Goal: Task Accomplishment & Management: Use online tool/utility

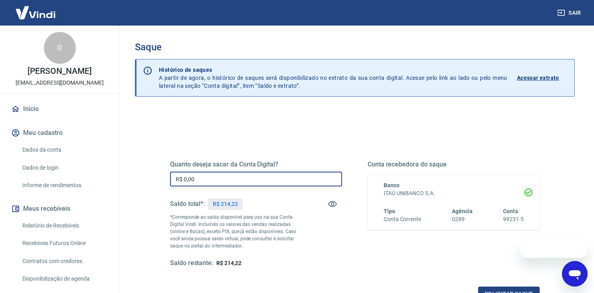
click at [233, 182] on input "R$ 0,00" at bounding box center [256, 179] width 172 height 15
type input "R$ 214,22"
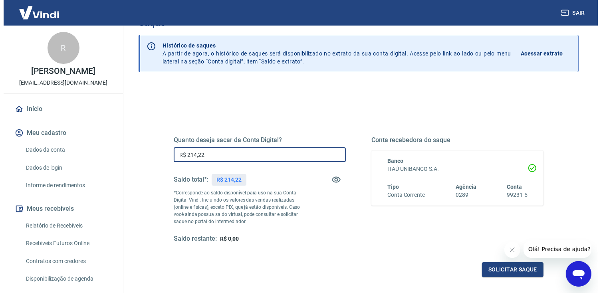
scroll to position [63, 0]
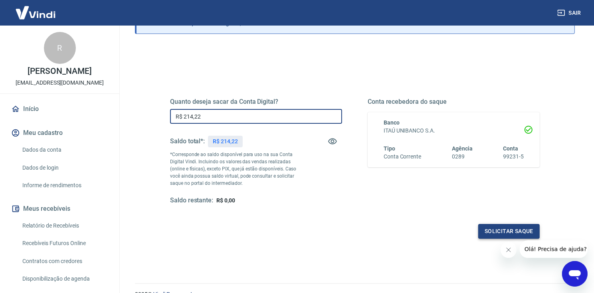
click at [516, 232] on button "Solicitar saque" at bounding box center [508, 231] width 61 height 15
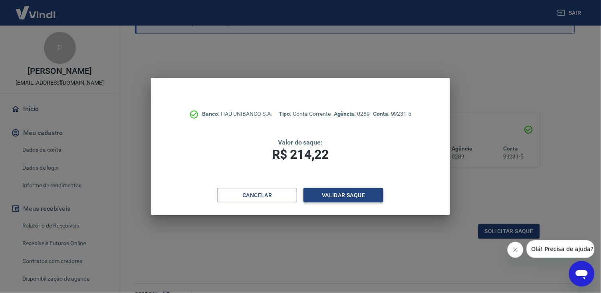
click at [347, 199] on button "Validar saque" at bounding box center [343, 195] width 80 height 15
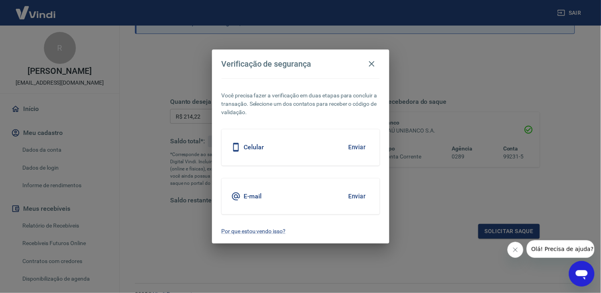
click at [297, 205] on div "E-mail Enviar" at bounding box center [300, 196] width 158 height 36
click at [366, 200] on button "Enviar" at bounding box center [357, 196] width 26 height 17
click at [360, 198] on button "Enviar" at bounding box center [357, 196] width 26 height 17
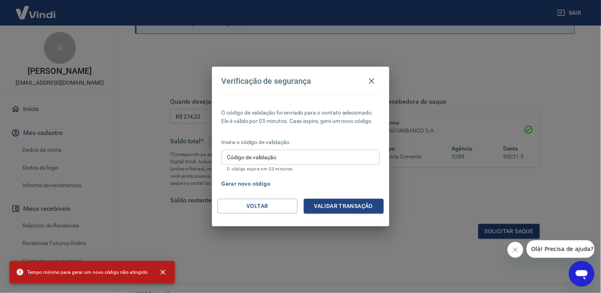
click at [269, 157] on input "Código de validação" at bounding box center [300, 157] width 158 height 15
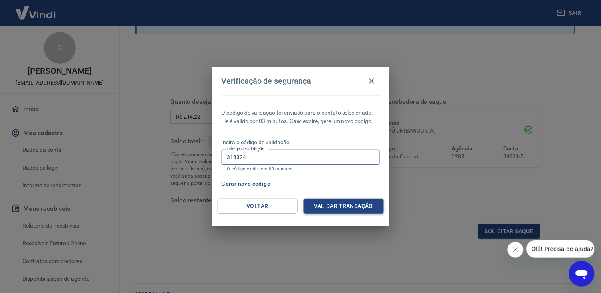
type input "318324"
click at [312, 208] on button "Validar transação" at bounding box center [344, 206] width 80 height 15
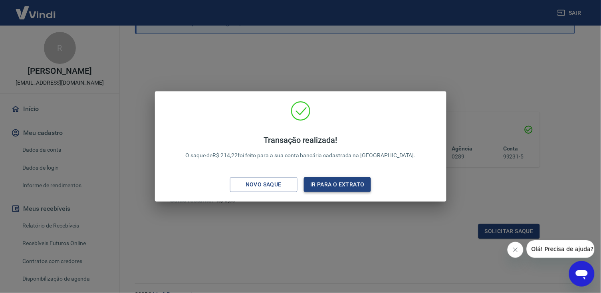
click at [326, 182] on button "Ir para o extrato" at bounding box center [337, 184] width 67 height 15
